Goal: Information Seeking & Learning: Learn about a topic

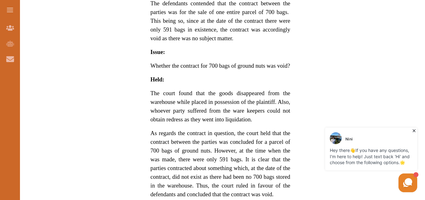
scroll to position [487, 0]
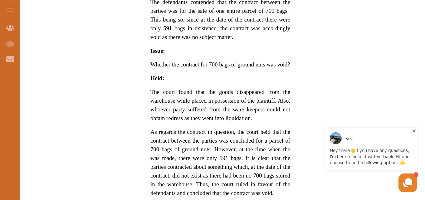
click at [360, 161] on p "Hey there 👋 If you have any questions, I'm here to help! Just text back 'Hi' an…" at bounding box center [371, 156] width 83 height 18
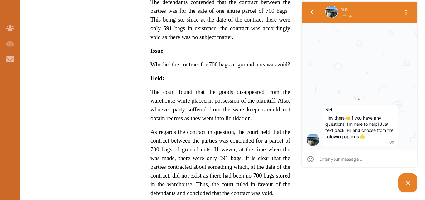
click at [412, 189] on picture at bounding box center [408, 183] width 19 height 19
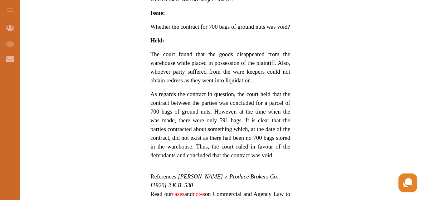
scroll to position [524, 0]
drag, startPoint x: 291, startPoint y: 65, endPoint x: 296, endPoint y: 63, distance: 5.5
drag, startPoint x: 296, startPoint y: 63, endPoint x: 165, endPoint y: 42, distance: 132.8
click at [165, 50] on p "The court found that the goods disappeared from the warehouse while placed in p…" at bounding box center [220, 67] width 140 height 35
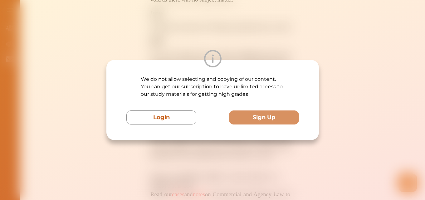
click at [190, 59] on div at bounding box center [212, 58] width 213 height 17
click at [250, 27] on div "We do not allow selecting and copying of our content. You can get our subscript…" at bounding box center [212, 100] width 425 height 200
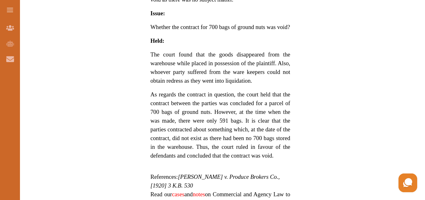
click at [251, 51] on span "The court found that the goods disappeared from the warehouse while placed in p…" at bounding box center [220, 67] width 140 height 33
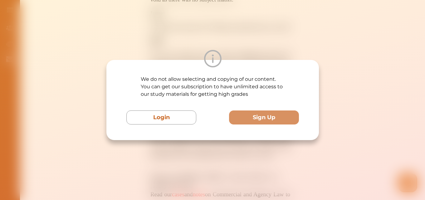
click at [251, 28] on div "We do not allow selecting and copying of our content. You can get our subscript…" at bounding box center [212, 100] width 425 height 200
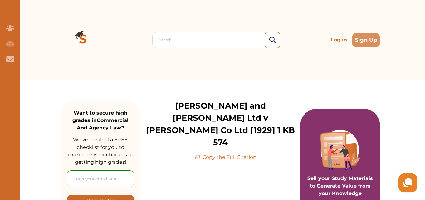
click at [110, 57] on div "Search Log in Sign Up" at bounding box center [221, 40] width 320 height 80
